Goal: Communication & Community: Answer question/provide support

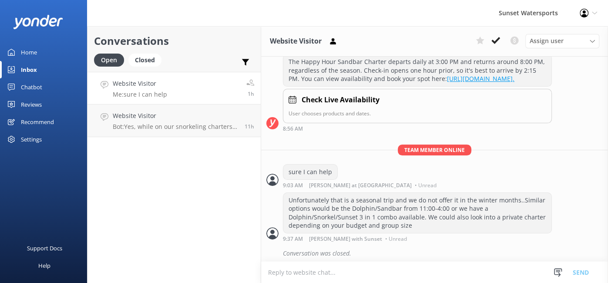
scroll to position [150, 0]
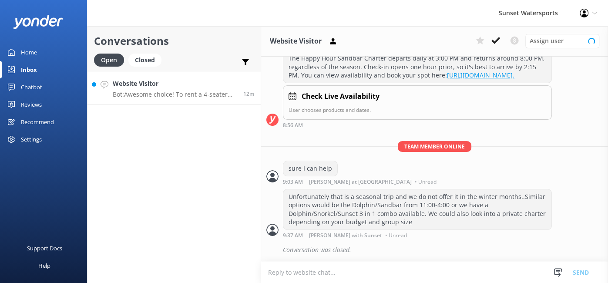
scroll to position [150, 0]
click at [153, 94] on p "Bot: Awesome choice! To rent a 4-seater golf cart, please give our office a cal…" at bounding box center [175, 95] width 124 height 8
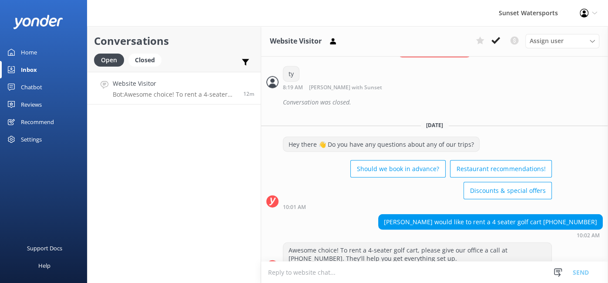
scroll to position [1426, 0]
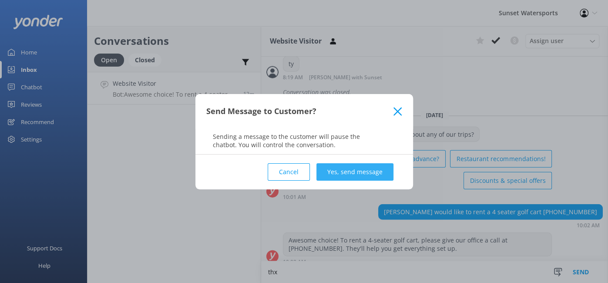
type textarea "thx"
click at [353, 171] on button "Yes, send message" at bounding box center [355, 171] width 77 height 17
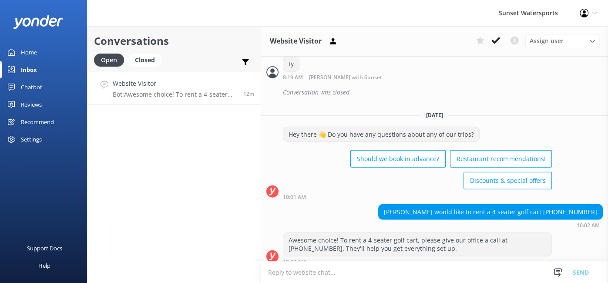
scroll to position [1483, 0]
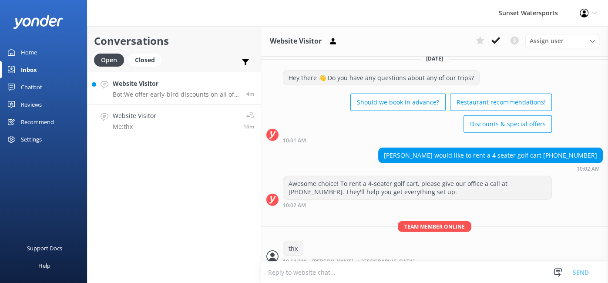
click at [191, 100] on link "Website Visitor Bot: We offer early-bird discounts on all of our morning trips!…" at bounding box center [174, 88] width 173 height 33
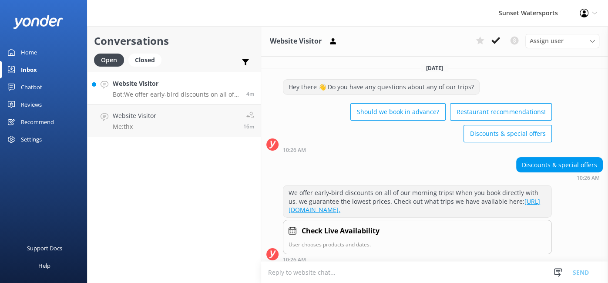
click at [407, 230] on div "Check Live Availability User chooses products and dates." at bounding box center [417, 237] width 269 height 34
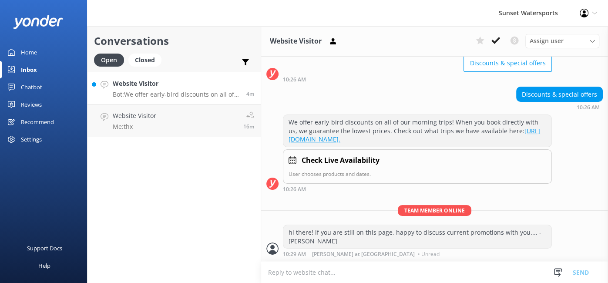
scroll to position [78, 0]
click at [209, 94] on p "Me: hi there! if you are still on this page, happy to discuss current promotion…" at bounding box center [176, 95] width 127 height 8
click at [176, 121] on link "Website Visitor Me: thx 18m" at bounding box center [174, 120] width 173 height 33
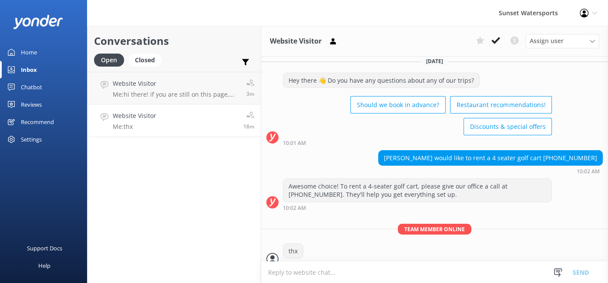
scroll to position [1483, 0]
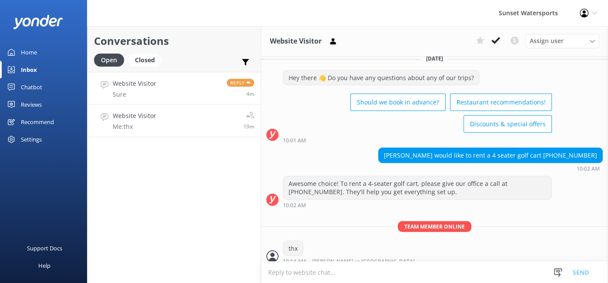
click at [169, 89] on link "Website Visitor Sure Reply 4m" at bounding box center [174, 88] width 173 height 33
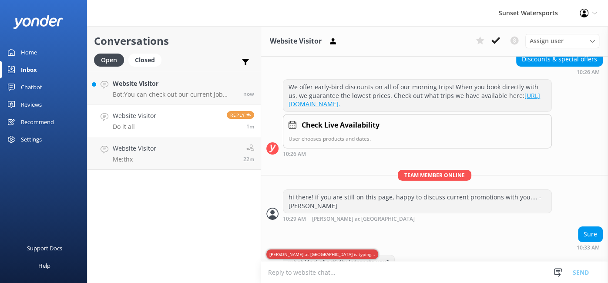
scroll to position [162, 0]
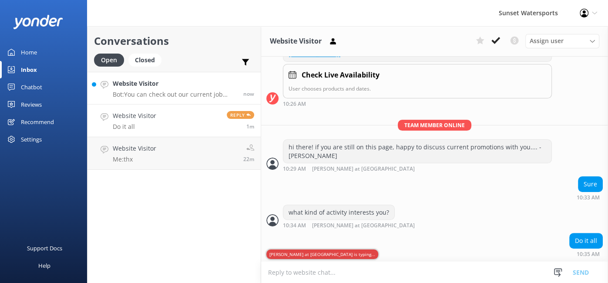
click at [165, 87] on h4 "Website Visitor" at bounding box center [175, 84] width 124 height 10
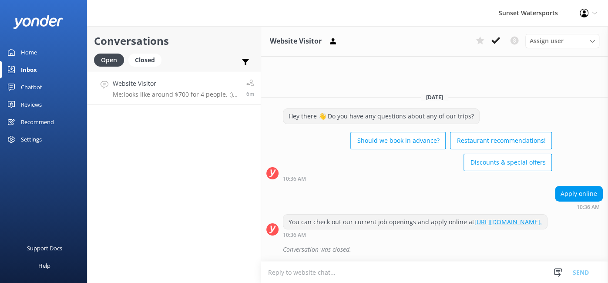
click at [173, 91] on p "Me: looks like around $700 for 4 people. :) $149.95 per person right now, the p…" at bounding box center [176, 95] width 127 height 8
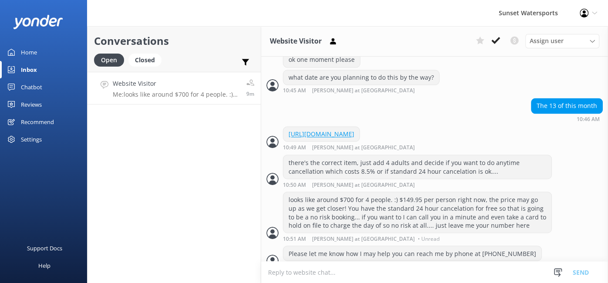
scroll to position [1056, 0]
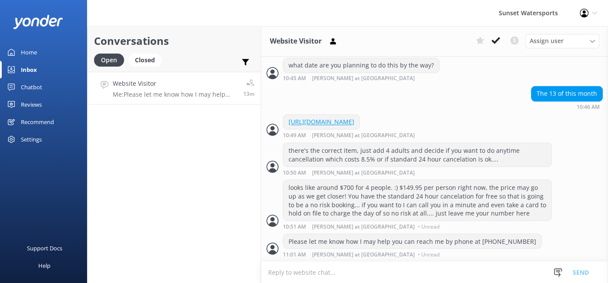
click at [36, 72] on div "Inbox" at bounding box center [29, 69] width 16 height 17
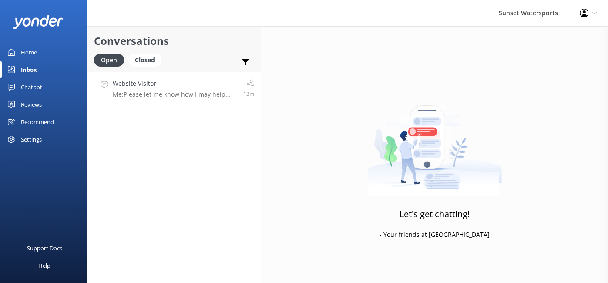
click at [157, 89] on div "Website Visitor Me: Please let me know how I may help you can reach me by phone…" at bounding box center [175, 88] width 124 height 19
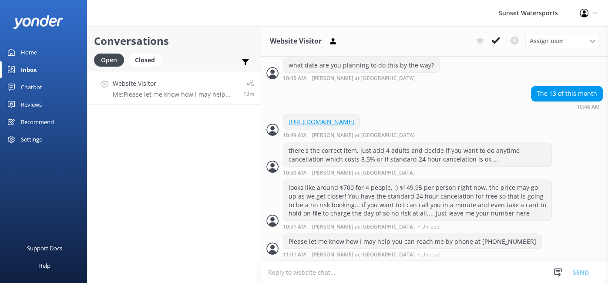
scroll to position [1056, 0]
click at [153, 64] on div "Closed" at bounding box center [144, 60] width 33 height 13
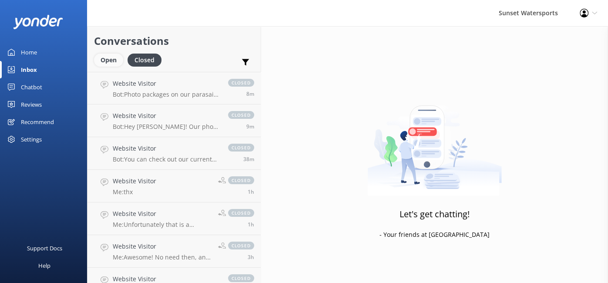
click at [113, 58] on div "Open" at bounding box center [108, 60] width 29 height 13
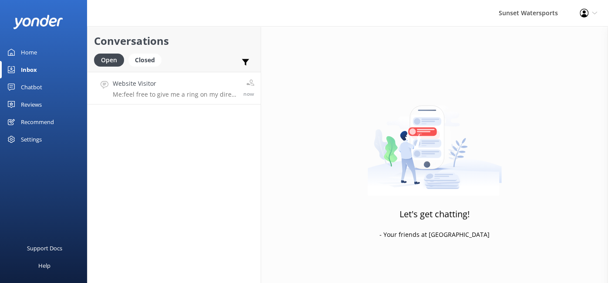
click at [151, 94] on p "Me: feel free to give me a ring on my direct line if you would rather figure th…" at bounding box center [175, 95] width 124 height 8
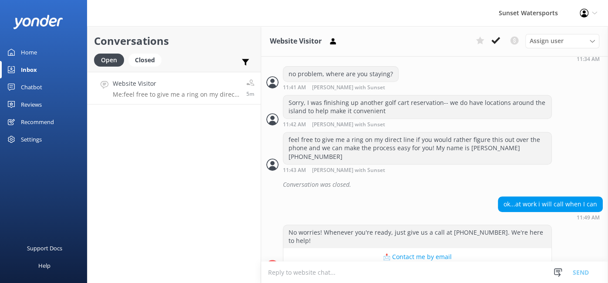
scroll to position [275, 0]
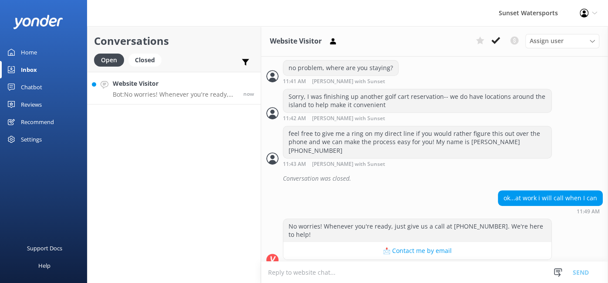
click at [148, 95] on p "Bot: No worries! Whenever you're ready, just give us a call at (305) 296-2554. …" at bounding box center [175, 95] width 124 height 8
click at [172, 89] on div "Website Visitor Bot: No worries! Whenever you're ready, just give us a call at …" at bounding box center [175, 88] width 124 height 19
click at [195, 94] on p "Bot: No worries! Whenever you're ready, just give us a call at (305) 296-2554. …" at bounding box center [175, 95] width 124 height 8
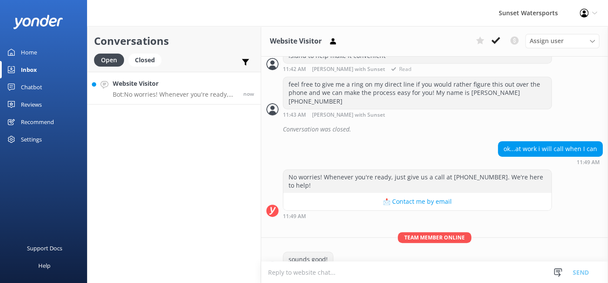
scroll to position [330, 0]
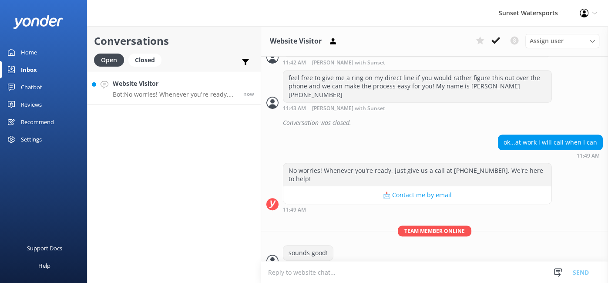
click at [153, 86] on h4 "Website Visitor" at bounding box center [175, 84] width 124 height 10
click at [146, 59] on div "Closed" at bounding box center [144, 60] width 33 height 13
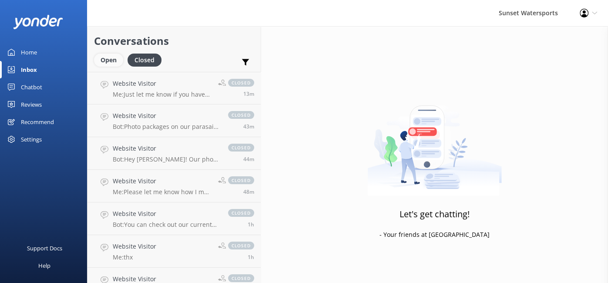
click at [111, 61] on div "Open" at bounding box center [108, 60] width 29 height 13
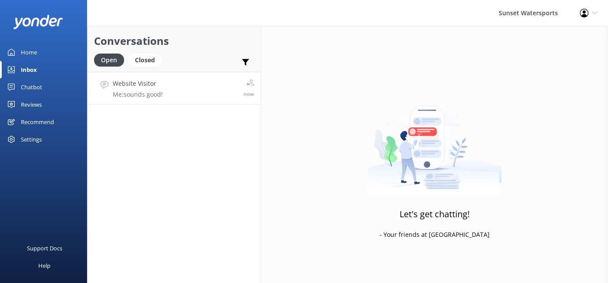
click at [185, 99] on link "Website Visitor Me: sounds good! now" at bounding box center [174, 88] width 173 height 33
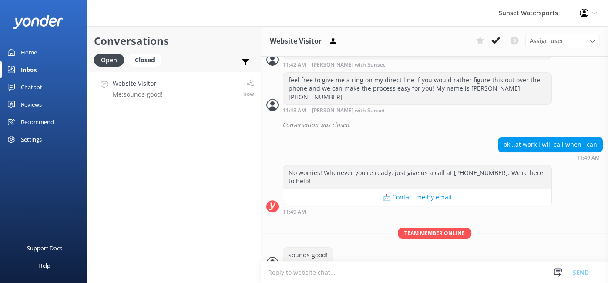
scroll to position [330, 0]
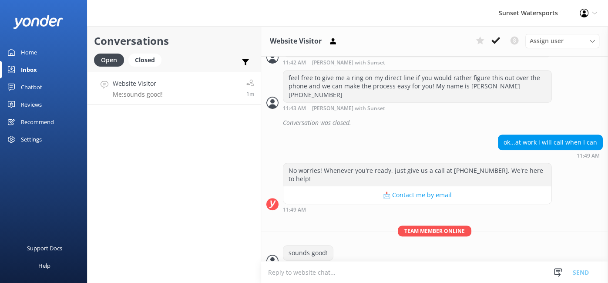
scroll to position [330, 0]
click at [151, 60] on div "Closed" at bounding box center [144, 60] width 33 height 13
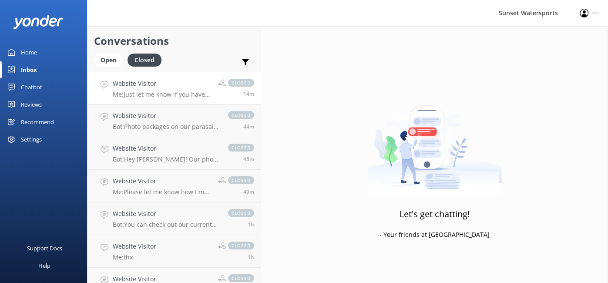
click at [159, 94] on p "Me: Just let me know if you have any other questions- live agent here!" at bounding box center [162, 95] width 99 height 8
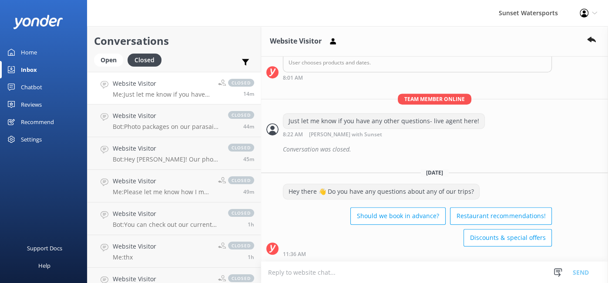
scroll to position [334, 0]
click at [116, 61] on div "Open" at bounding box center [108, 60] width 29 height 13
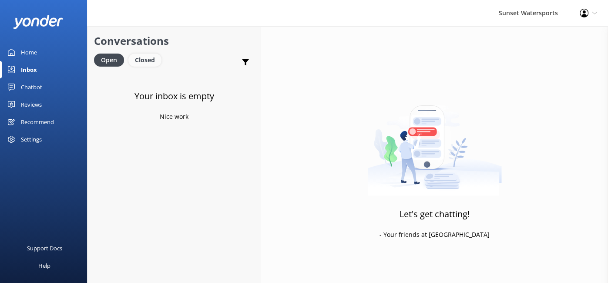
click at [145, 60] on div "Closed" at bounding box center [144, 60] width 33 height 13
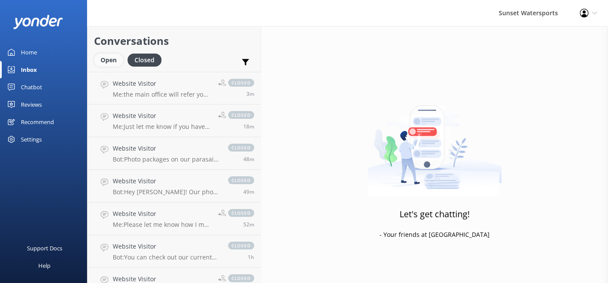
click at [117, 61] on div "Open" at bounding box center [108, 60] width 29 height 13
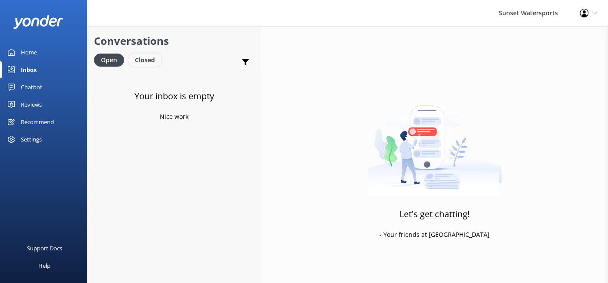
click at [143, 62] on div "Closed" at bounding box center [144, 60] width 33 height 13
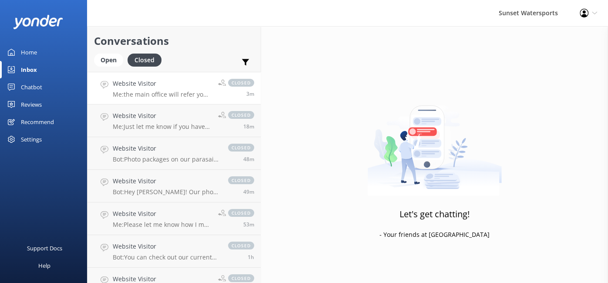
click at [209, 91] on p "Me: the main office will refer you to an agent- You can reach me at [PHONE_NUMB…" at bounding box center [162, 95] width 99 height 8
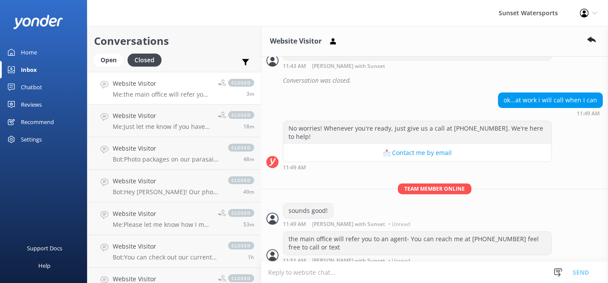
scroll to position [386, 0]
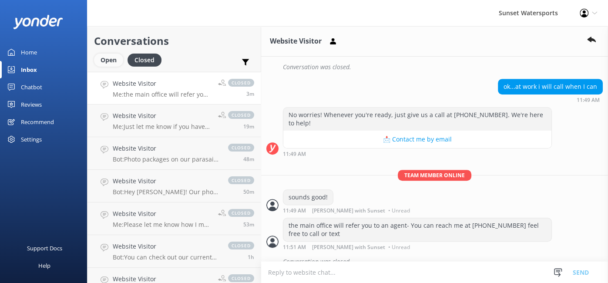
click at [109, 64] on div "Open" at bounding box center [108, 60] width 29 height 13
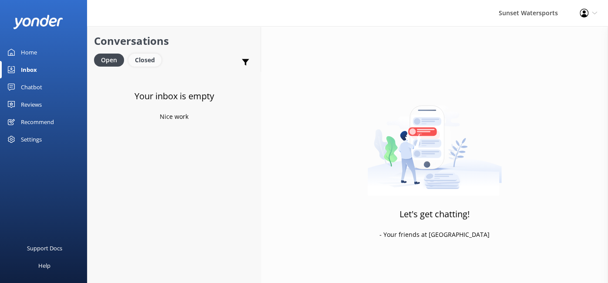
click at [141, 63] on div "Closed" at bounding box center [144, 60] width 33 height 13
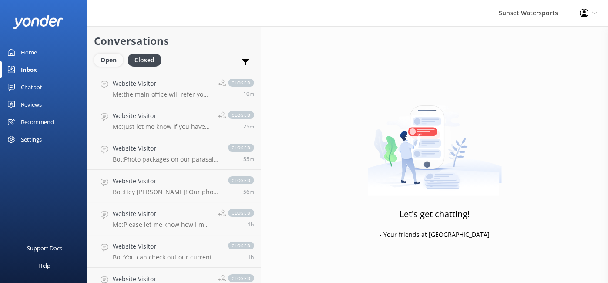
click at [108, 64] on div "Open" at bounding box center [108, 60] width 29 height 13
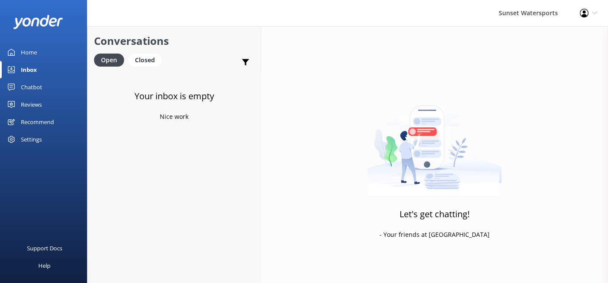
click at [34, 72] on div "Inbox" at bounding box center [29, 69] width 16 height 17
click at [30, 88] on div "Chatbot" at bounding box center [31, 86] width 21 height 17
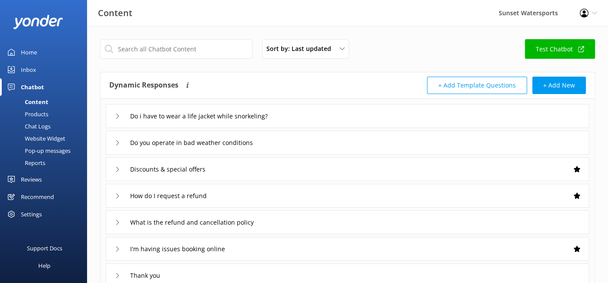
click at [32, 72] on div "Inbox" at bounding box center [28, 69] width 15 height 17
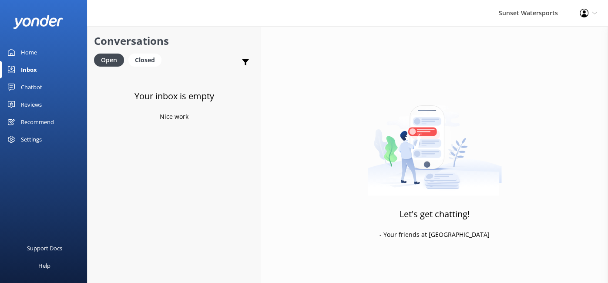
click at [406, 61] on div "Let's get chatting! - Your friends at [GEOGRAPHIC_DATA]" at bounding box center [434, 167] width 347 height 283
